Goal: Browse casually

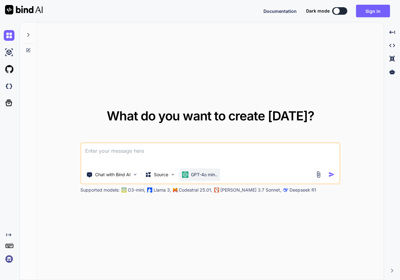
click at [200, 175] on p "GPT-4o min.." at bounding box center [204, 175] width 27 height 6
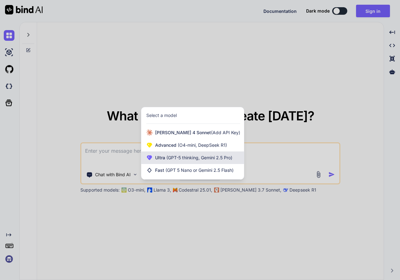
click at [207, 161] on div "Ultra (GPT-5 thinking, Gemini 2.5 Pro)" at bounding box center [192, 157] width 103 height 13
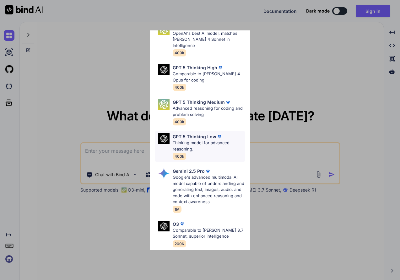
scroll to position [28, 0]
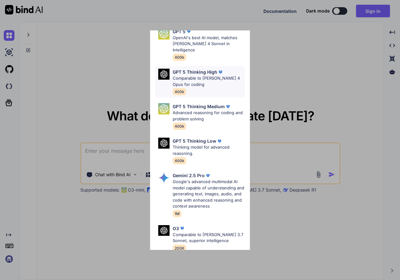
click at [209, 85] on div "GPT 5 Thinking High Comparable to Claude 4 Opus for coding 400k" at bounding box center [209, 82] width 72 height 26
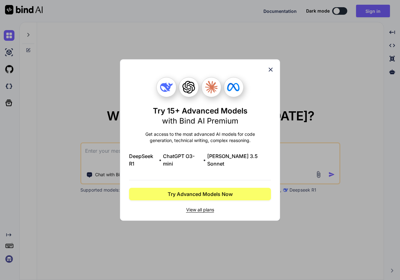
scroll to position [0, 0]
click at [271, 72] on icon at bounding box center [270, 70] width 4 height 4
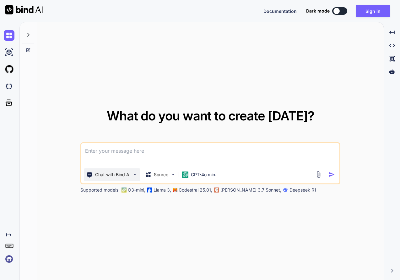
click at [133, 177] on img at bounding box center [134, 174] width 5 height 5
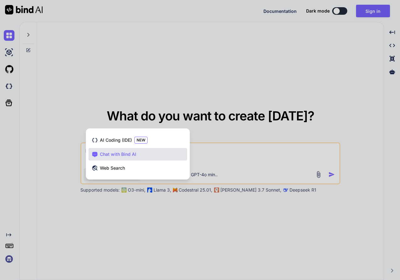
click at [173, 71] on div at bounding box center [200, 140] width 400 height 280
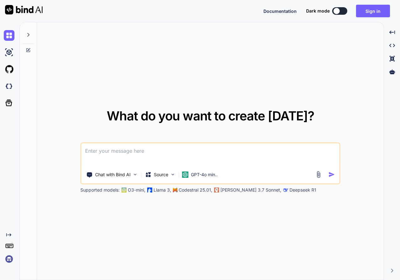
click at [341, 15] on div "Documentation Dark mode Sign in Created with Pixso." at bounding box center [328, 11] width 131 height 13
click at [341, 13] on button at bounding box center [339, 11] width 15 height 8
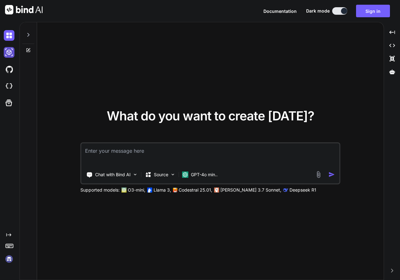
click at [12, 52] on img at bounding box center [9, 52] width 11 height 11
type textarea "x"
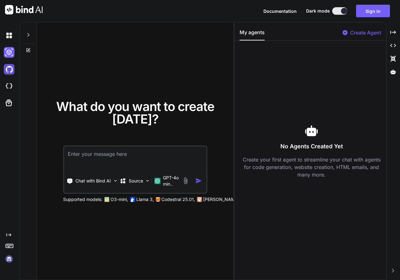
click at [11, 66] on img at bounding box center [9, 69] width 11 height 11
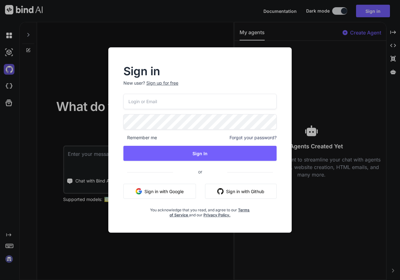
click at [11, 66] on div "Sign in New user? Sign up for free Remember me Forgot your password? Sign In or…" at bounding box center [200, 140] width 400 height 280
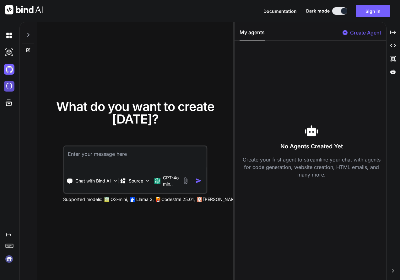
click at [11, 87] on img at bounding box center [9, 86] width 11 height 11
click at [12, 101] on icon at bounding box center [8, 102] width 9 height 9
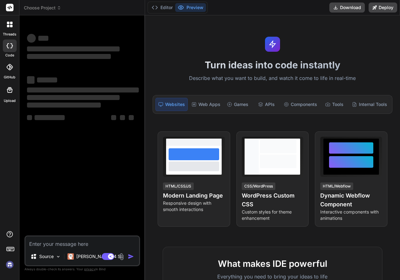
type textarea "x"
